Goal: Task Accomplishment & Management: Manage account settings

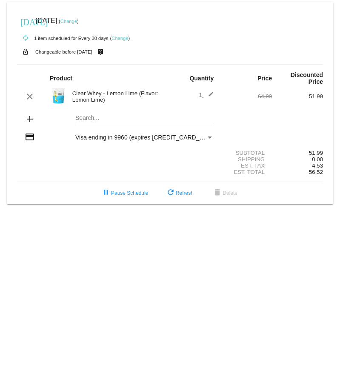
click at [211, 94] on mat-icon "edit" at bounding box center [208, 97] width 10 height 10
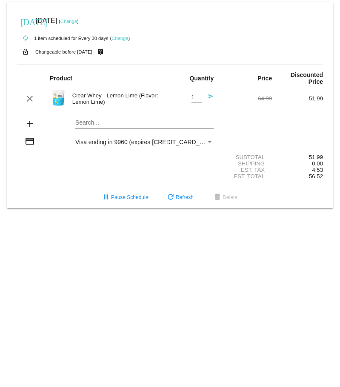
click at [209, 95] on mat-icon "send" at bounding box center [208, 99] width 10 height 10
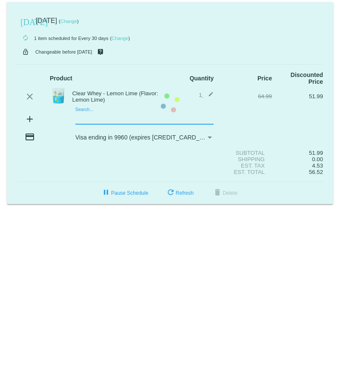
click at [86, 115] on mat-card "[DATE] [DATE] ( Change ) autorenew 1 item scheduled for Every 30 days ( Change …" at bounding box center [170, 103] width 326 height 202
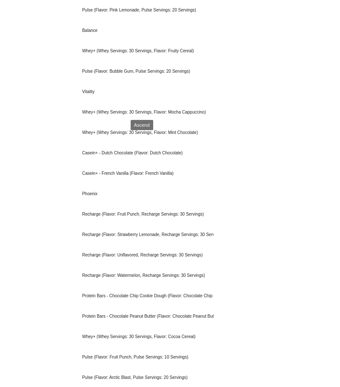
scroll to position [468, 0]
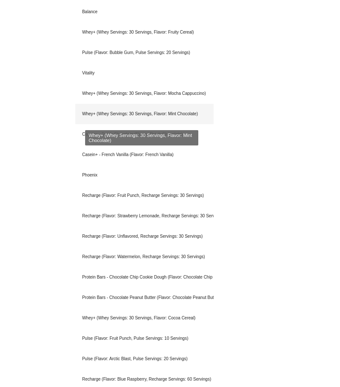
click at [116, 112] on div "Whey+ (Whey Servings: 30 Servings, Flavor: Mint Chocolate)" at bounding box center [144, 114] width 138 height 20
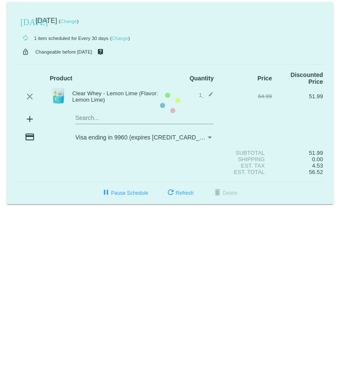
scroll to position [0, 0]
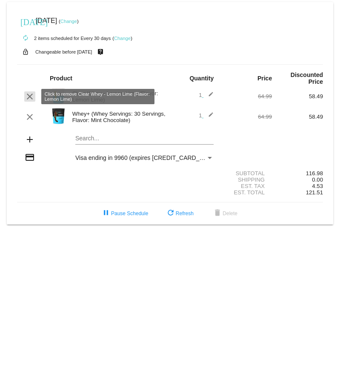
click at [29, 97] on mat-icon "clear" at bounding box center [30, 97] width 10 height 10
